Goal: Task Accomplishment & Management: Manage account settings

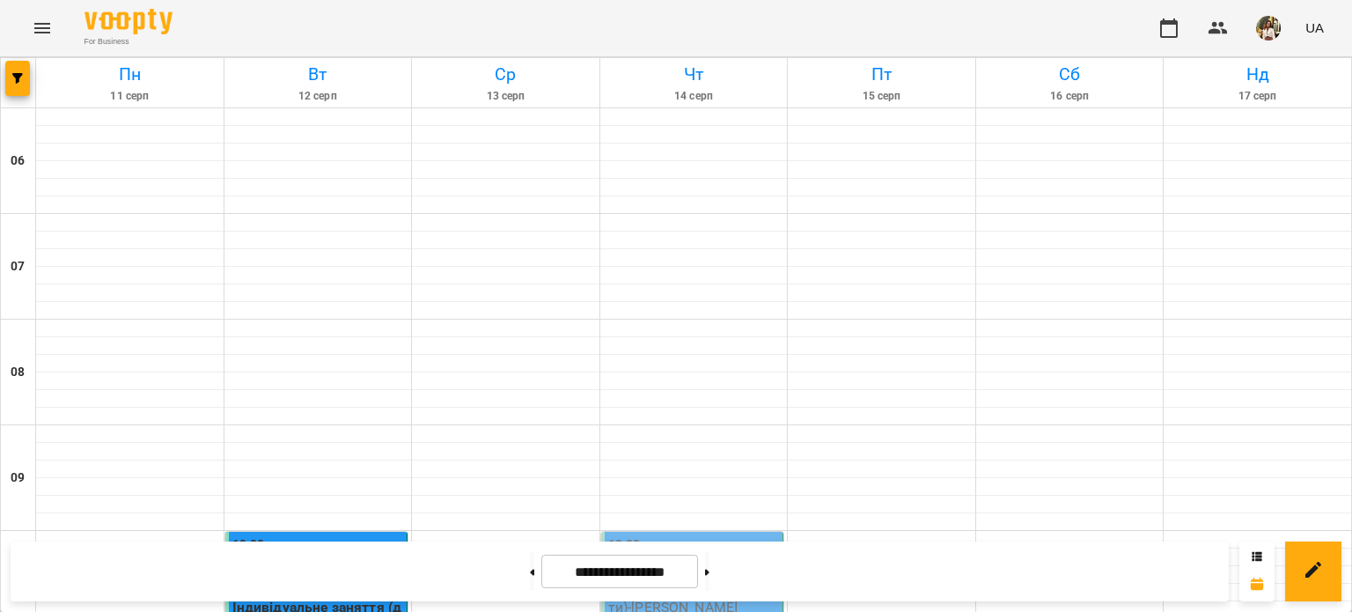
scroll to position [440, 0]
click at [646, 576] on p "Індивідуальне заняття (діти) - Пінаєва Дарина Сергіївна" at bounding box center [694, 596] width 172 height 41
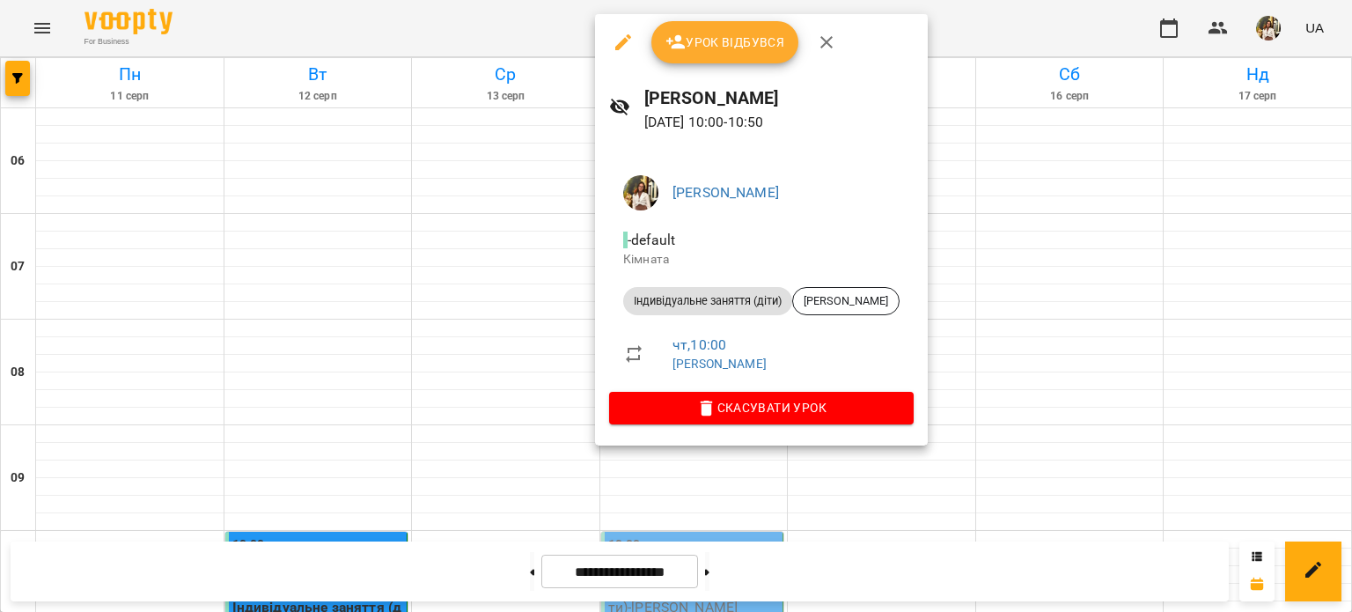
click at [730, 49] on span "Урок відбувся" at bounding box center [725, 42] width 120 height 21
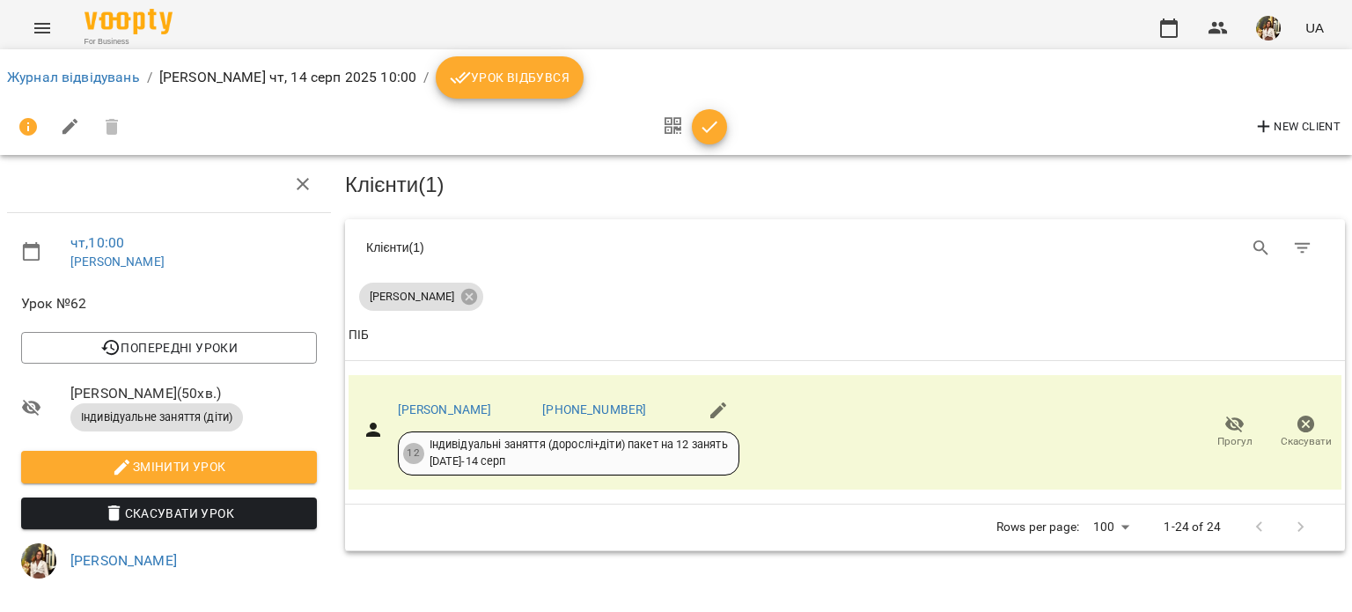
click at [516, 79] on span "Урок відбувся" at bounding box center [510, 77] width 120 height 21
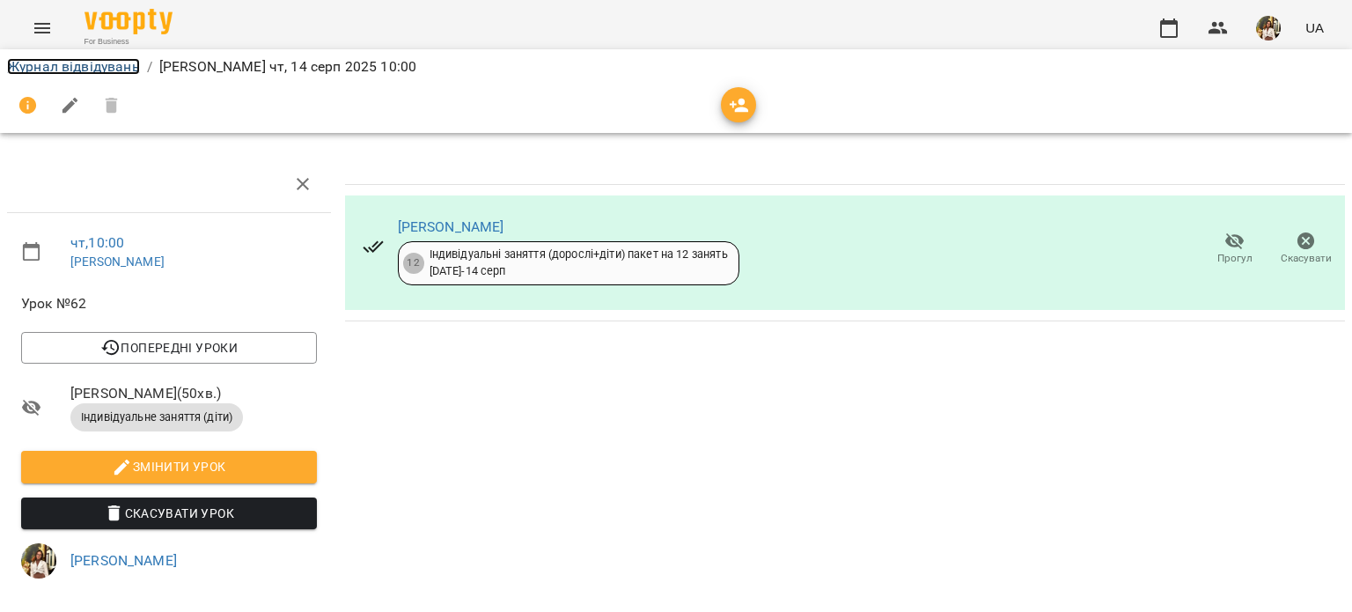
click at [120, 68] on link "Журнал відвідувань" at bounding box center [73, 66] width 133 height 17
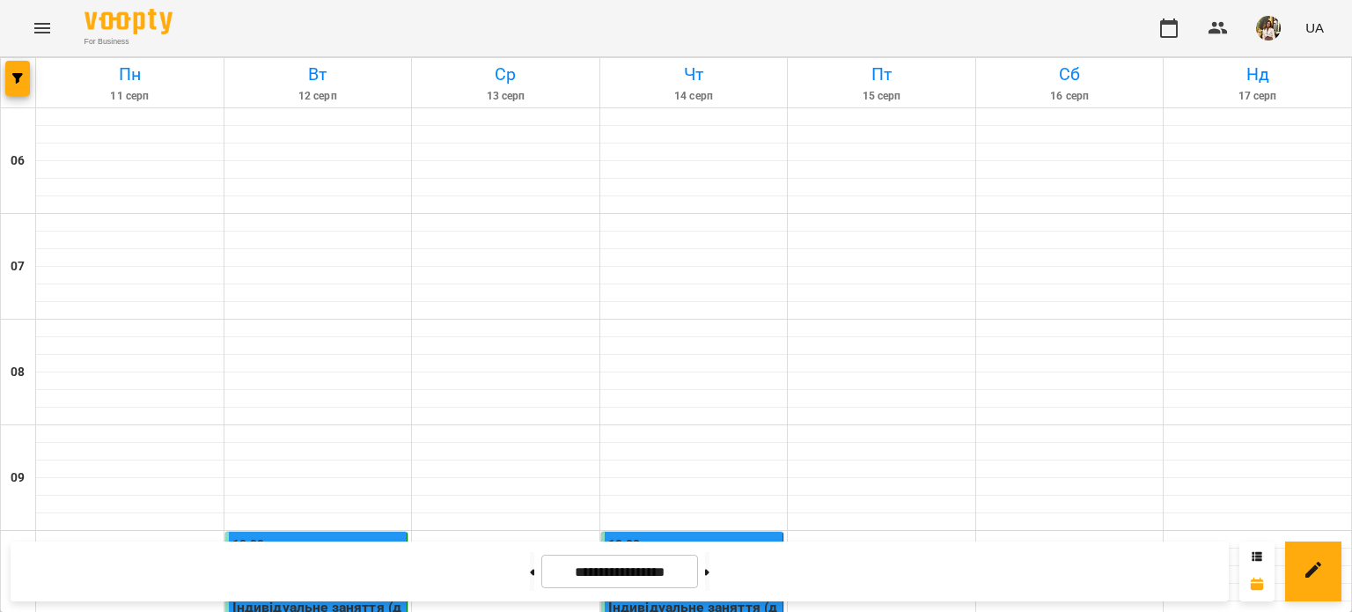
scroll to position [440, 0]
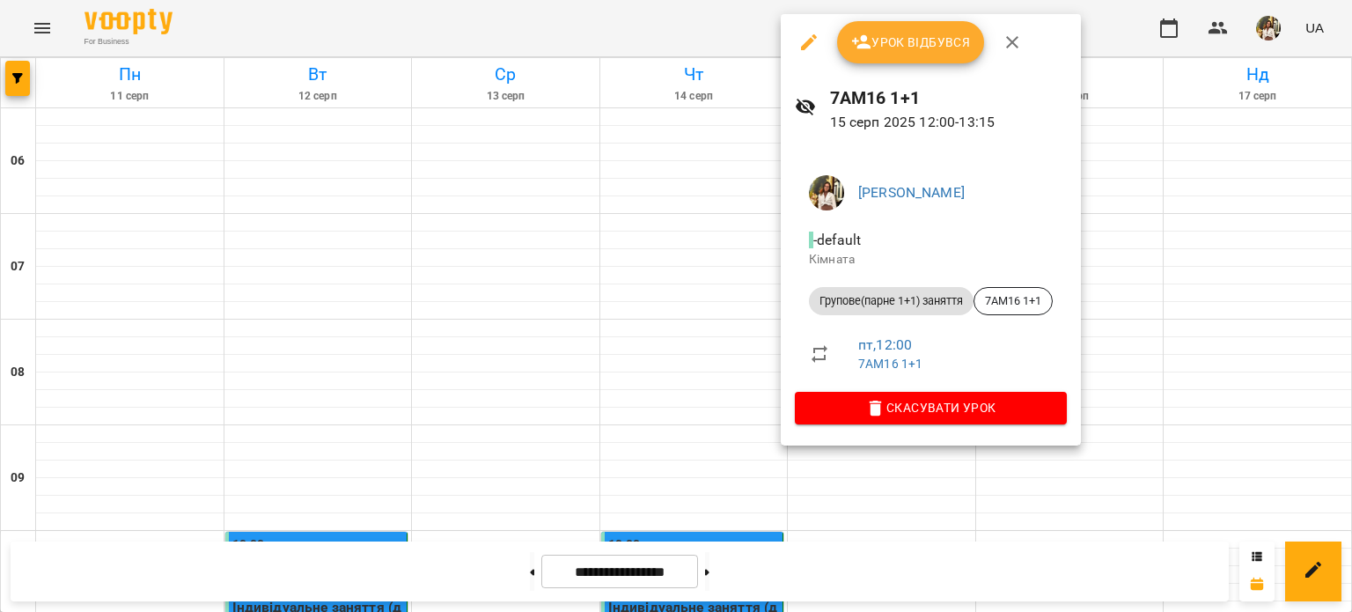
click at [885, 41] on span "Урок відбувся" at bounding box center [911, 42] width 120 height 21
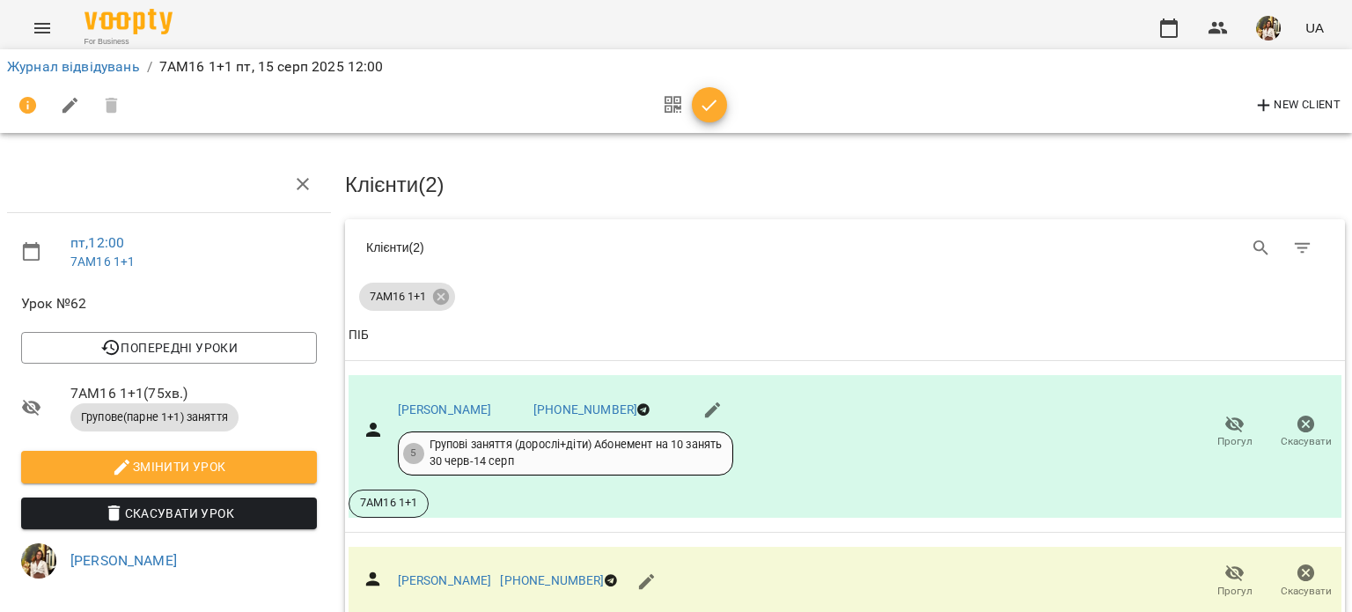
click at [710, 101] on icon "button" at bounding box center [709, 105] width 21 height 21
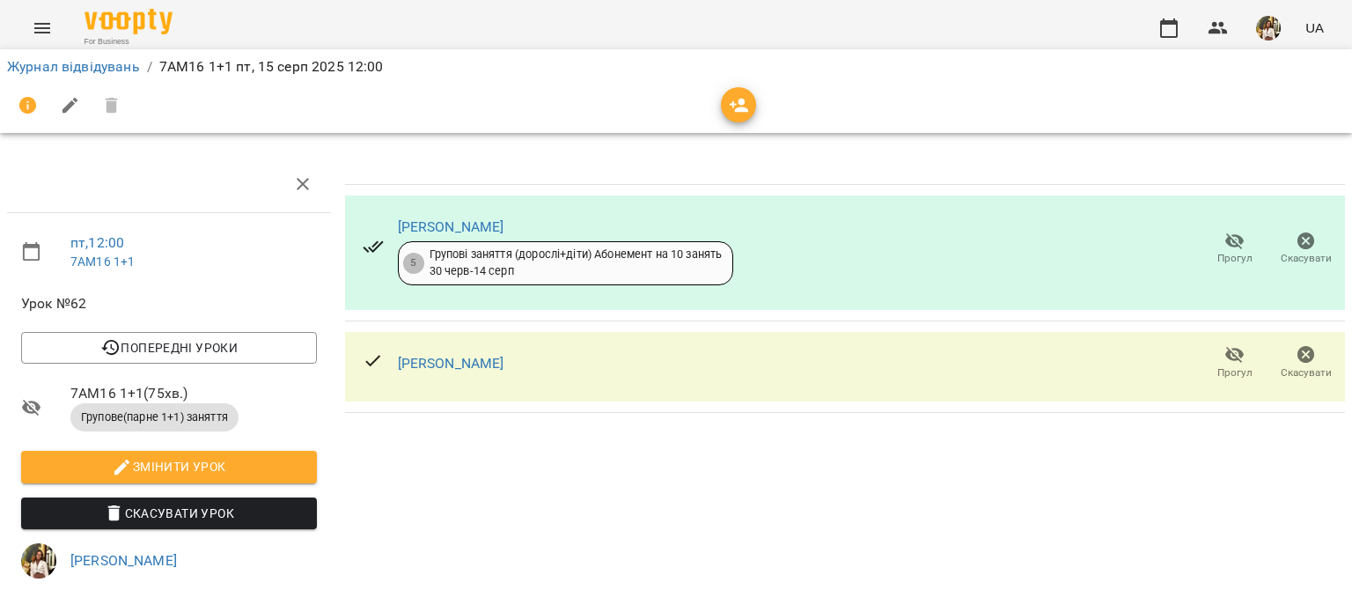
click at [1225, 365] on span "Прогул" at bounding box center [1234, 372] width 35 height 15
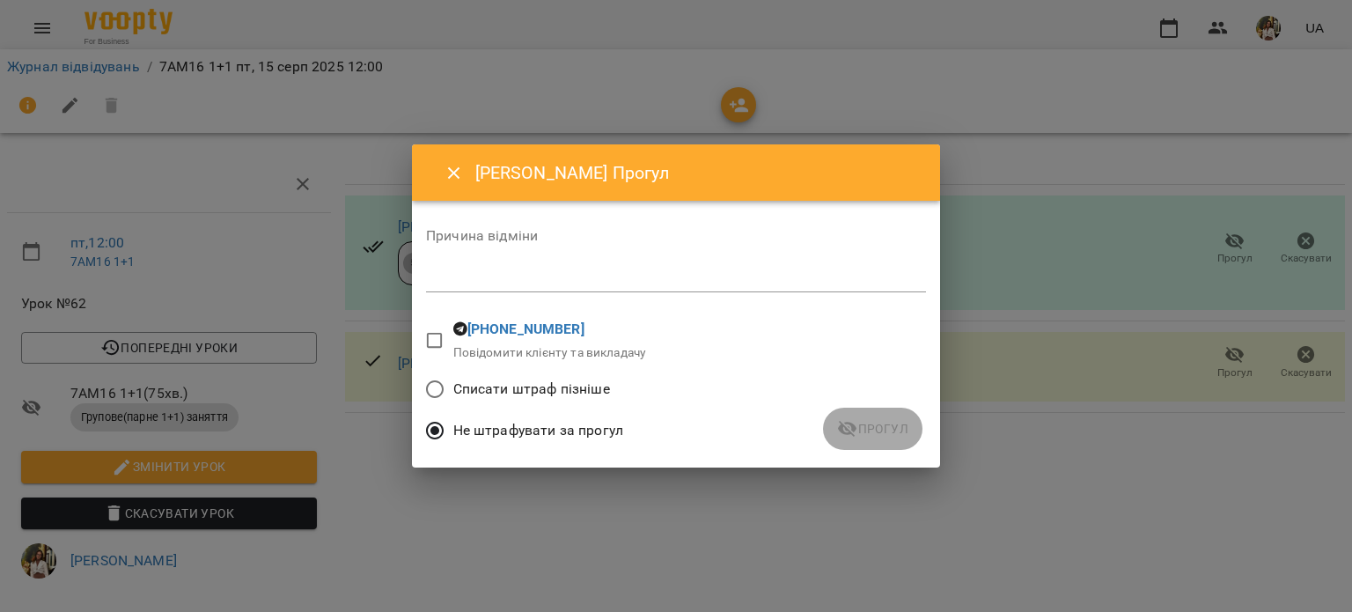
click at [479, 283] on textarea at bounding box center [676, 277] width 500 height 17
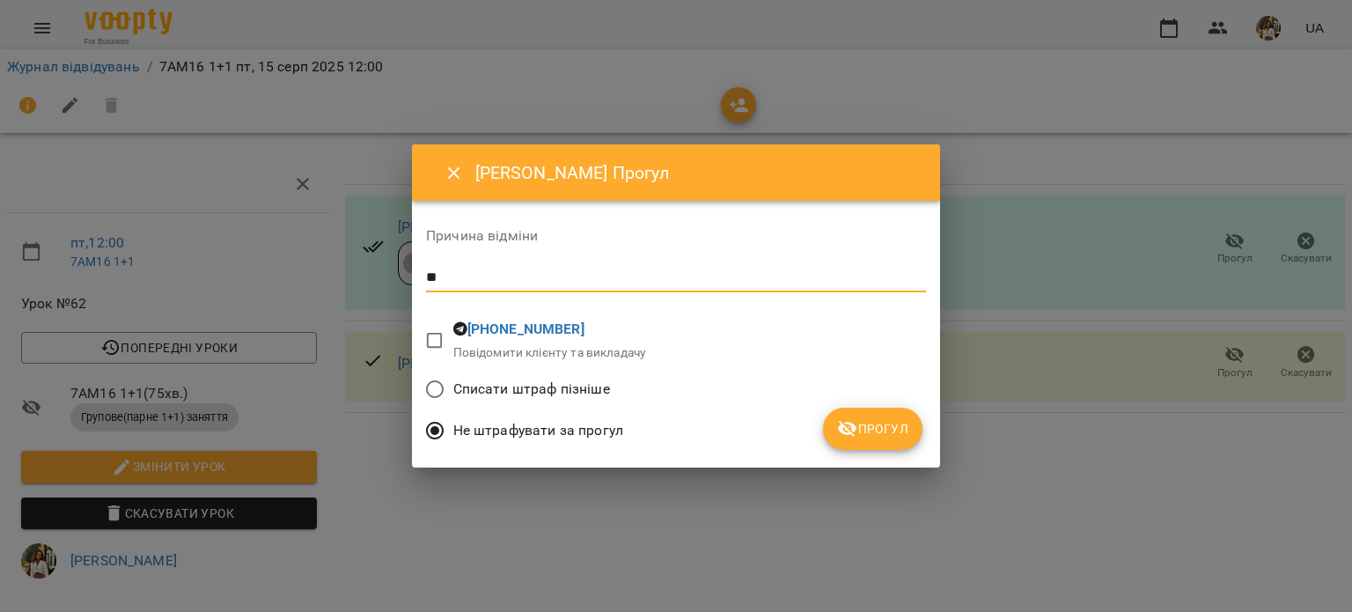
type textarea "*"
drag, startPoint x: 560, startPoint y: 281, endPoint x: 395, endPoint y: 277, distance: 164.6
click at [395, 277] on div "**********" at bounding box center [676, 306] width 1352 height 612
type textarea "**********"
click at [870, 417] on button "Прогул" at bounding box center [872, 428] width 99 height 42
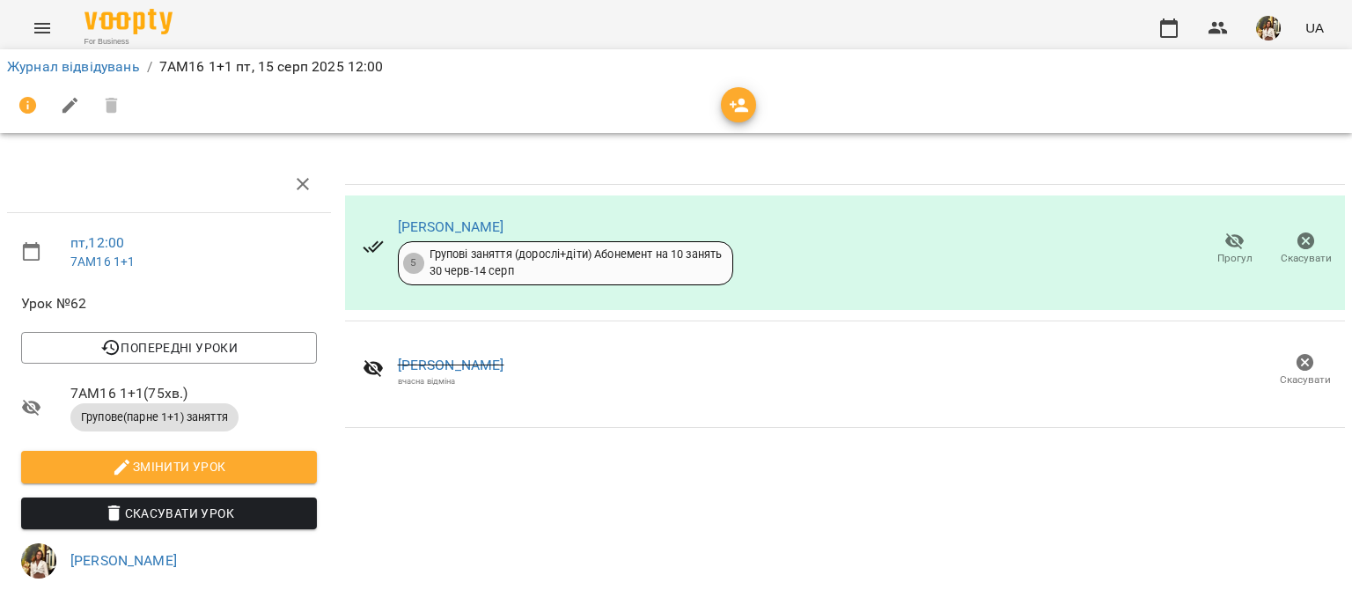
click at [1224, 249] on icon "button" at bounding box center [1234, 241] width 21 height 21
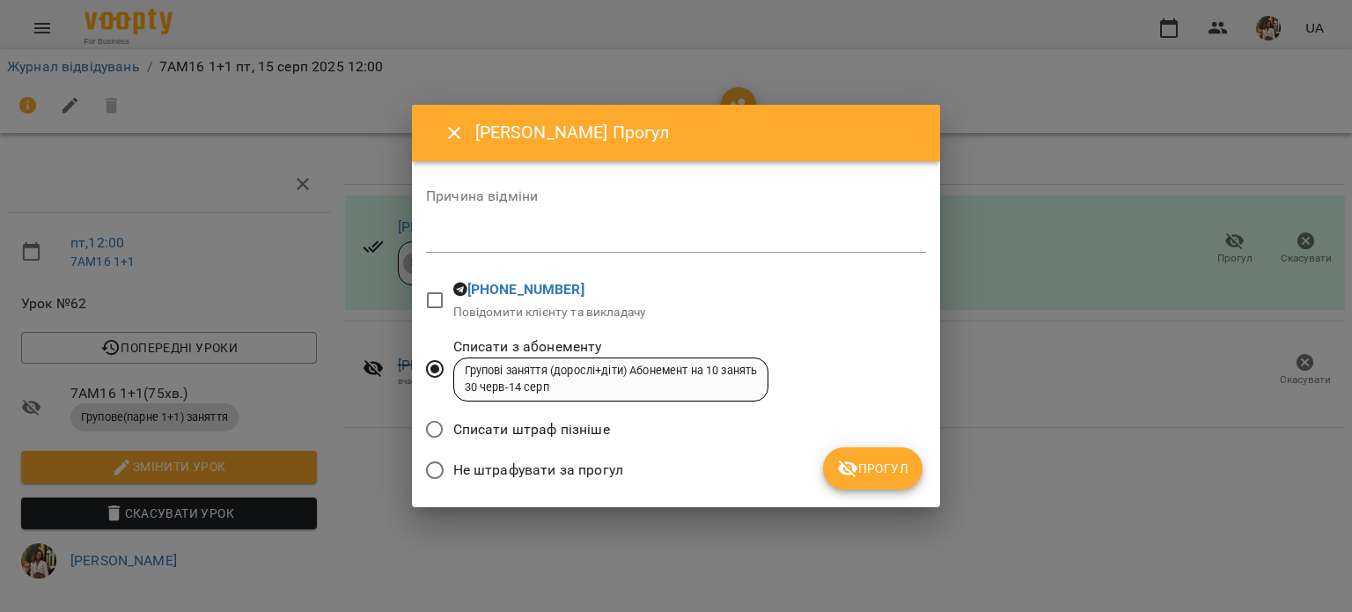
click at [525, 476] on span "Не штрафувати за прогул" at bounding box center [538, 469] width 170 height 21
click at [535, 235] on textarea at bounding box center [676, 238] width 500 height 17
paste textarea "**********"
type textarea "**********"
click at [853, 473] on icon "submit" at bounding box center [847, 468] width 19 height 17
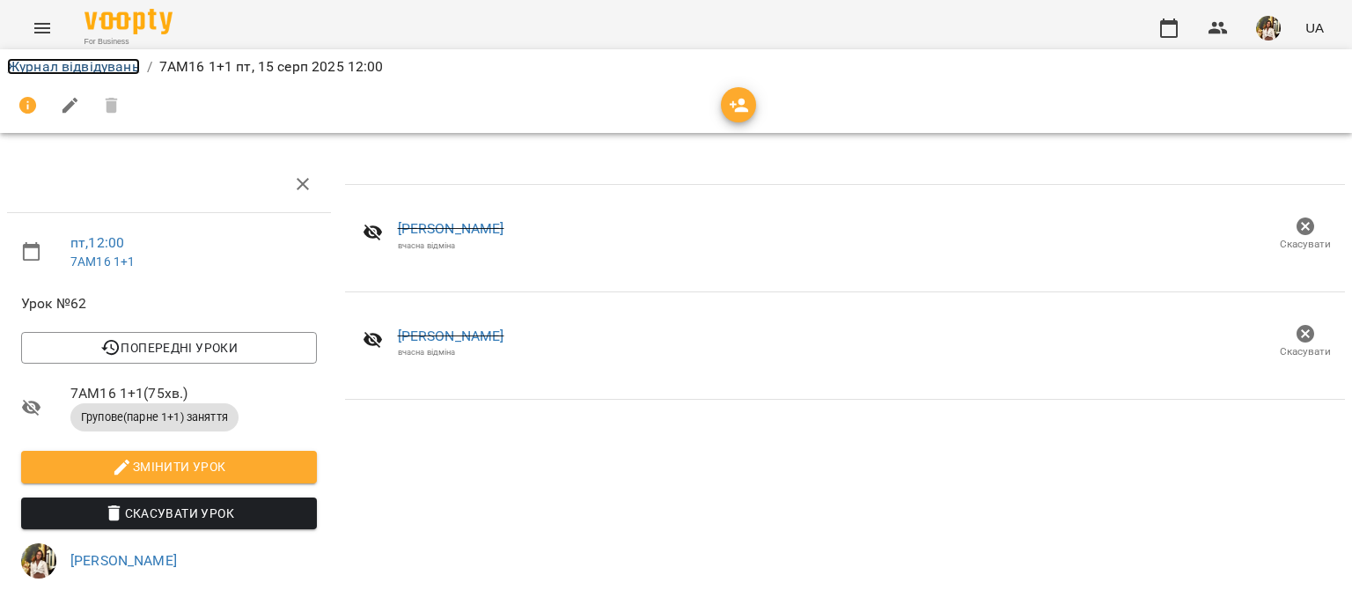
click at [68, 70] on link "Журнал відвідувань" at bounding box center [73, 66] width 133 height 17
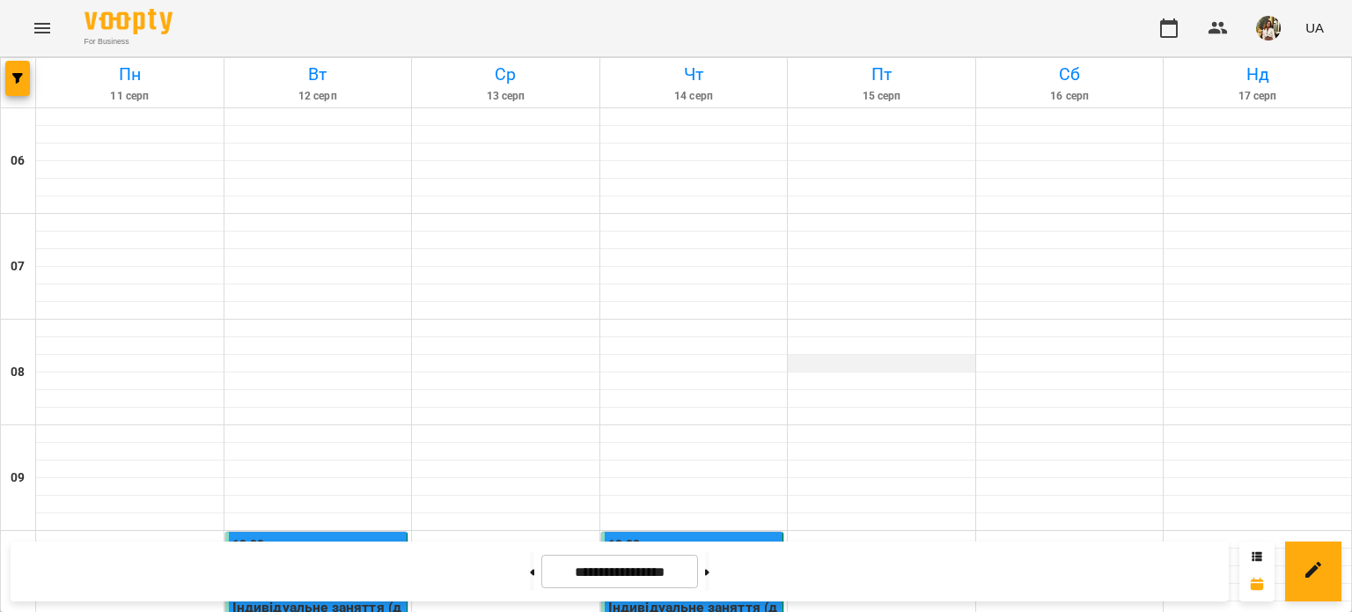
scroll to position [1320, 0]
